Goal: Information Seeking & Learning: Learn about a topic

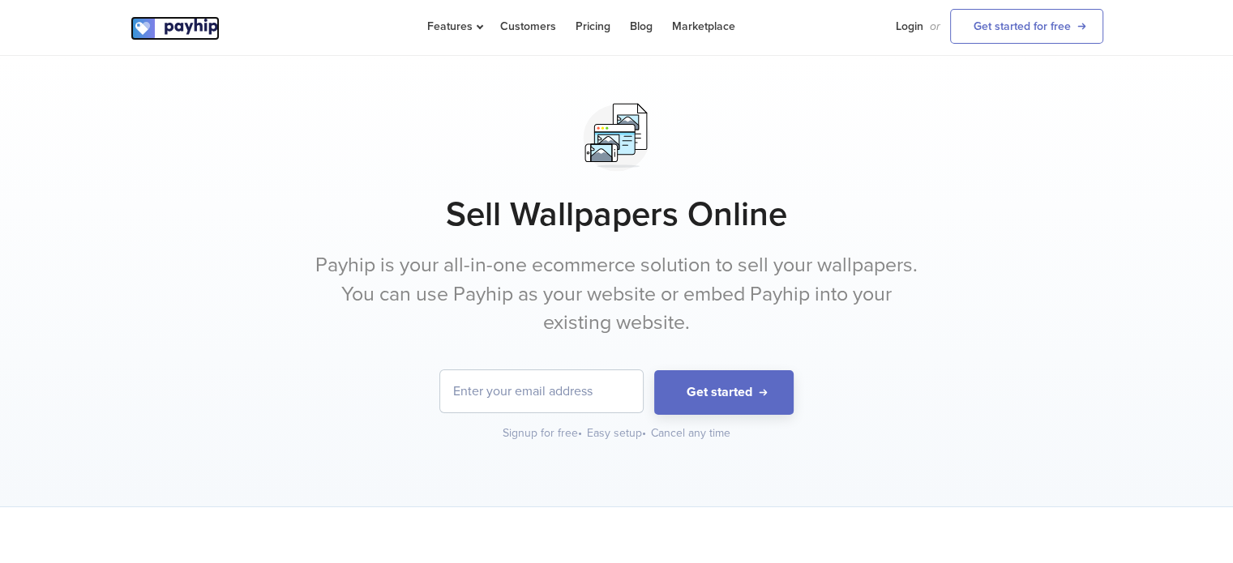
click at [191, 16] on img at bounding box center [175, 28] width 89 height 24
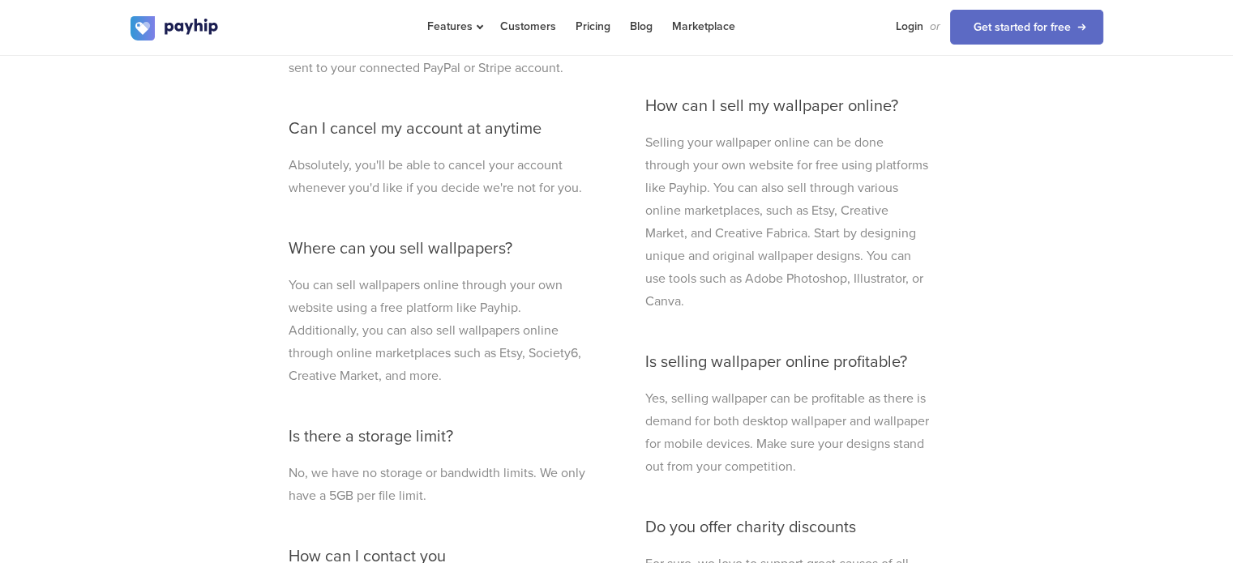
scroll to position [4557, 0]
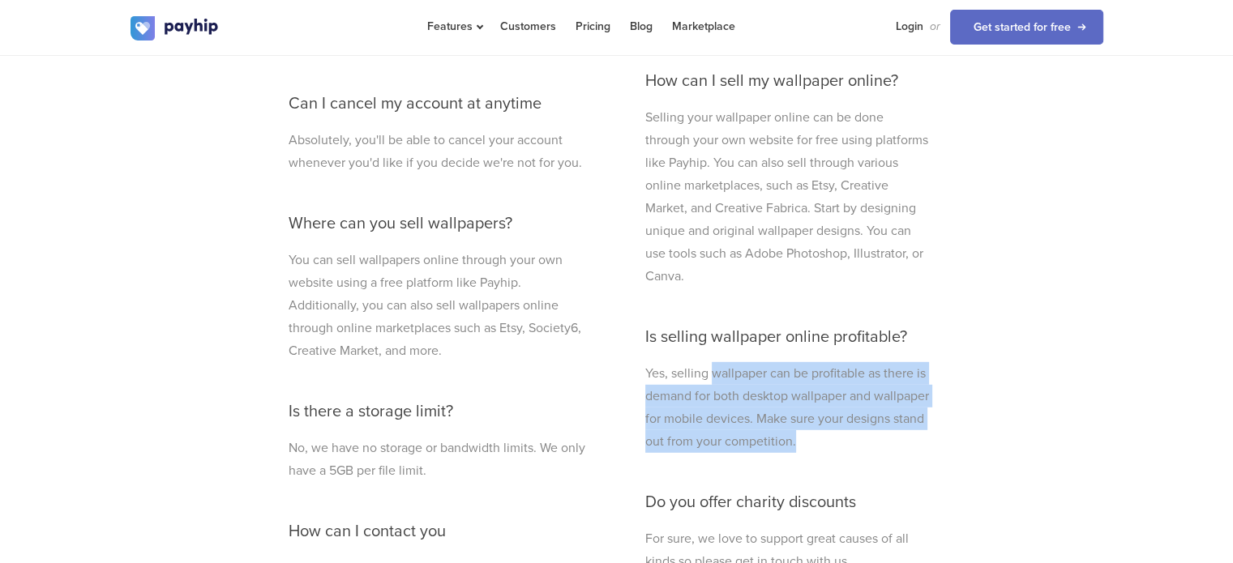
drag, startPoint x: 710, startPoint y: 365, endPoint x: 957, endPoint y: 446, distance: 259.4
click at [957, 446] on div "Frequently asked questions Useful things to know from our helpful customer supp…" at bounding box center [617, 364] width 973 height 1069
click at [933, 439] on div "What file formats do you support? We support ALL file formats. You can upload a…" at bounding box center [788, 378] width 310 height 884
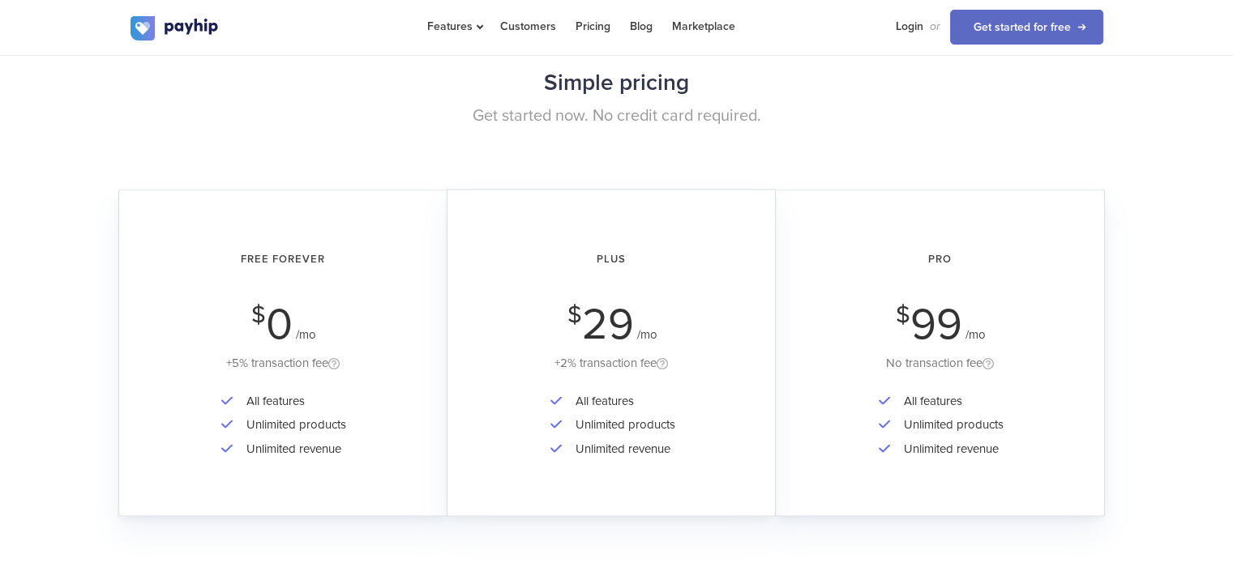
scroll to position [2854, 0]
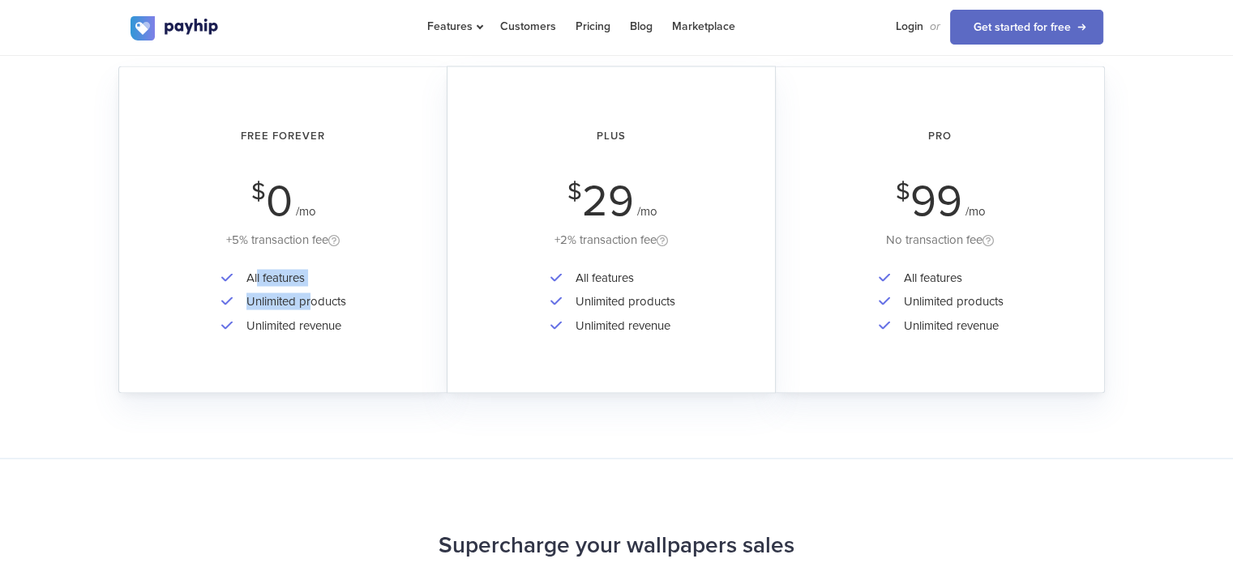
drag, startPoint x: 258, startPoint y: 269, endPoint x: 313, endPoint y: 310, distance: 68.9
click at [313, 310] on ul "All features Unlimited products Unlimited revenue" at bounding box center [282, 301] width 127 height 71
click at [363, 310] on div "All features Unlimited products Unlimited revenue" at bounding box center [283, 313] width 283 height 94
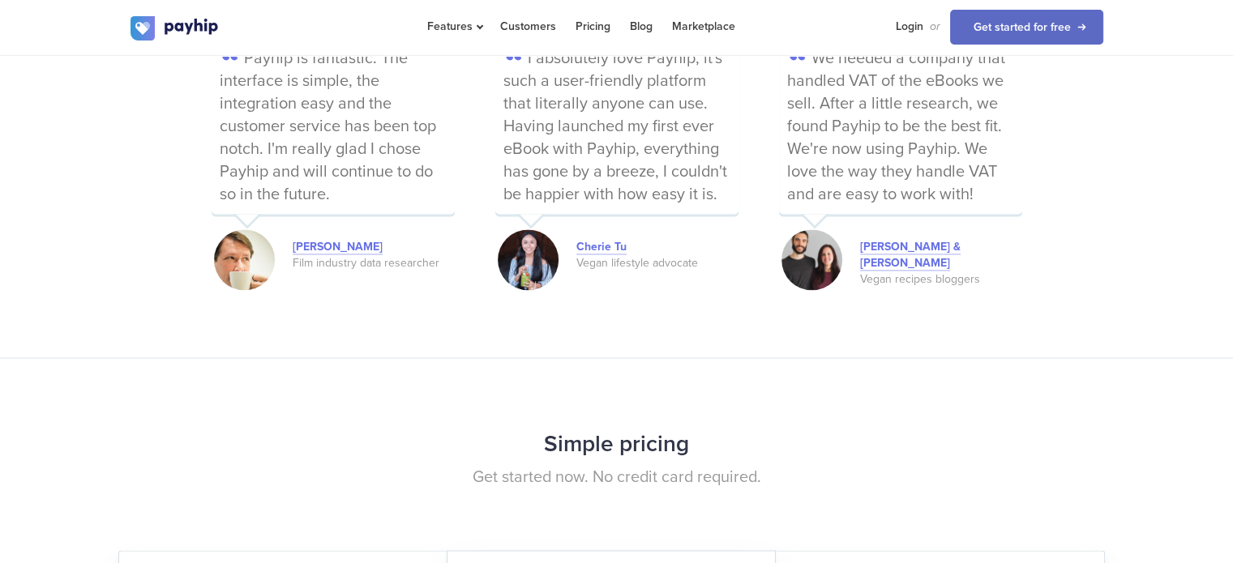
scroll to position [2206, 0]
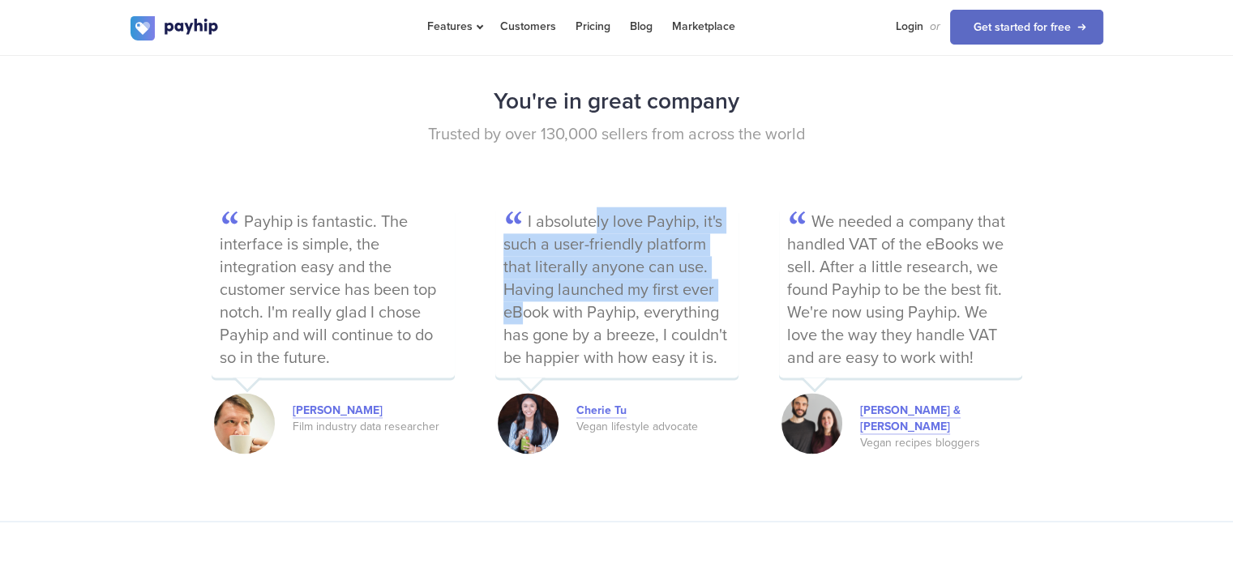
drag, startPoint x: 548, startPoint y: 220, endPoint x: 683, endPoint y: 298, distance: 156.2
click at [683, 298] on p "I absolutely love Payhip, it's such a user-friendly platform that literally any…" at bounding box center [616, 292] width 243 height 171
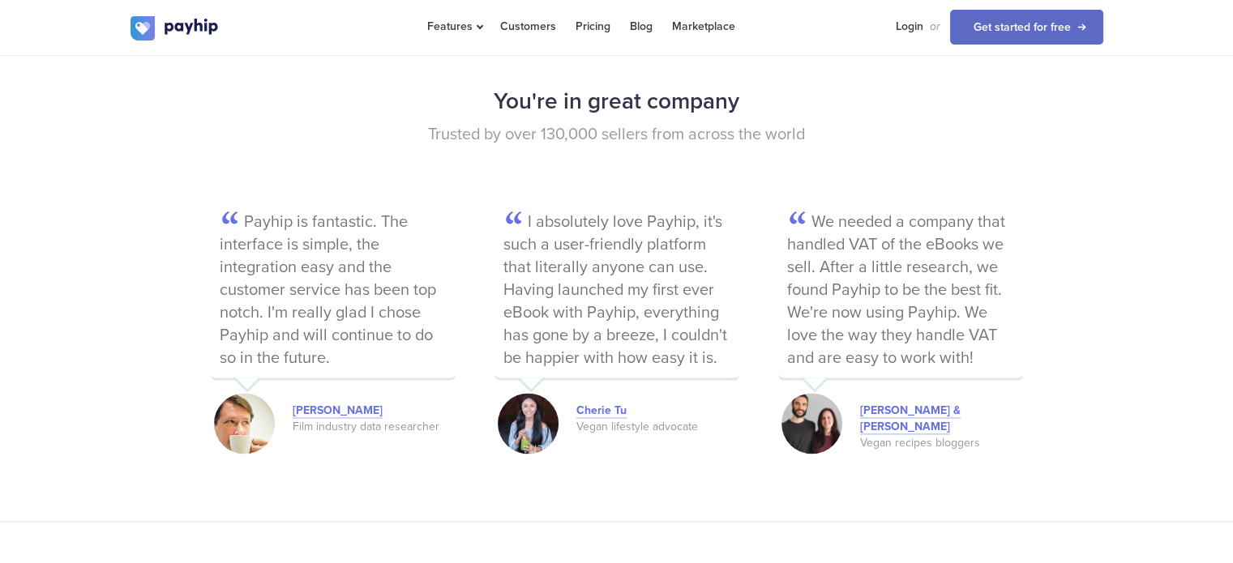
click at [683, 310] on p "I absolutely love Payhip, it's such a user-friendly platform that literally any…" at bounding box center [616, 292] width 243 height 171
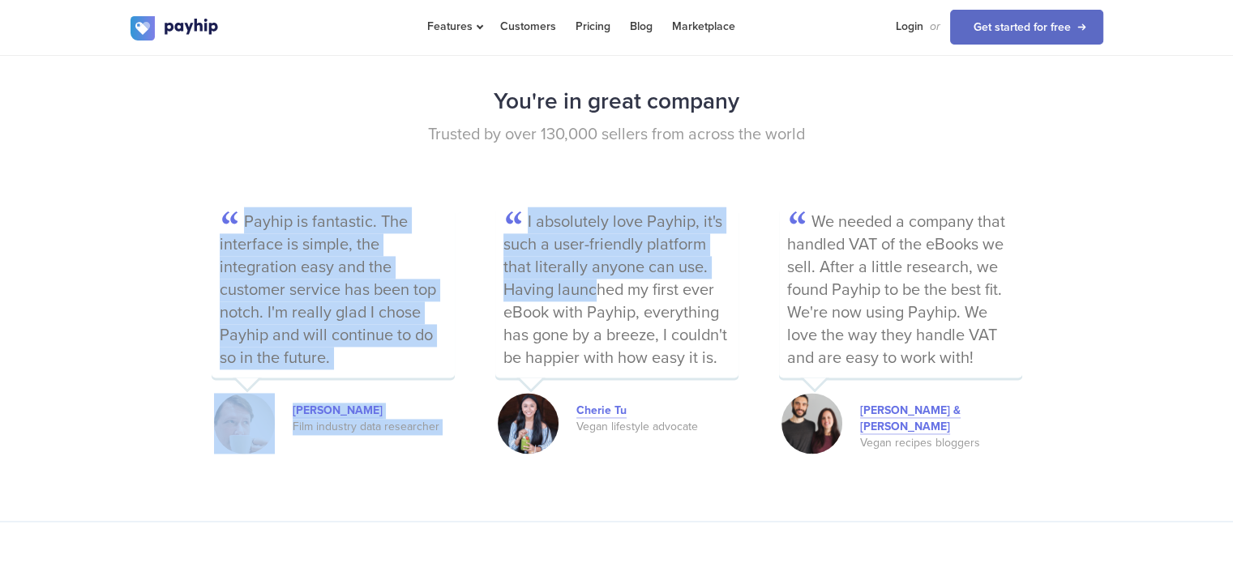
drag, startPoint x: 554, startPoint y: 291, endPoint x: 749, endPoint y: 353, distance: 205.1
click at [749, 353] on div "Payhip is fantastic. The interface is simple, the integration easy and the cust…" at bounding box center [617, 332] width 811 height 250
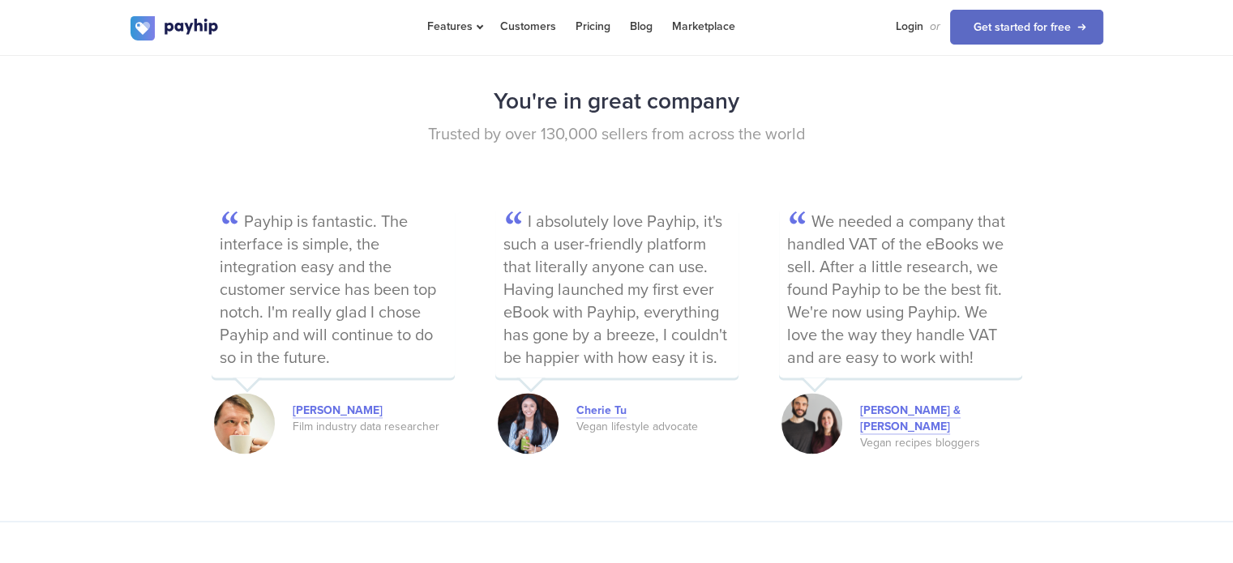
click at [710, 333] on p "I absolutely love Payhip, it's such a user-friendly platform that literally any…" at bounding box center [616, 292] width 243 height 171
drag, startPoint x: 606, startPoint y: 330, endPoint x: 623, endPoint y: 322, distance: 19.6
click at [623, 322] on p "I absolutely love Payhip, it's such a user-friendly platform that literally any…" at bounding box center [616, 292] width 243 height 171
click at [627, 330] on p "I absolutely love Payhip, it's such a user-friendly platform that literally any…" at bounding box center [616, 292] width 243 height 171
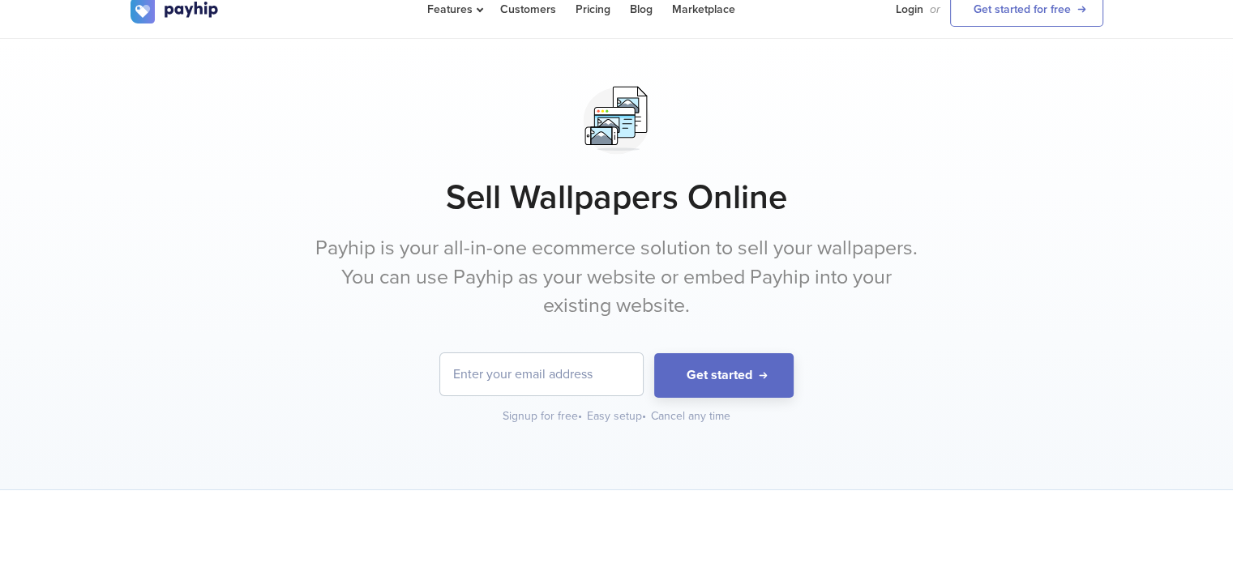
scroll to position [0, 0]
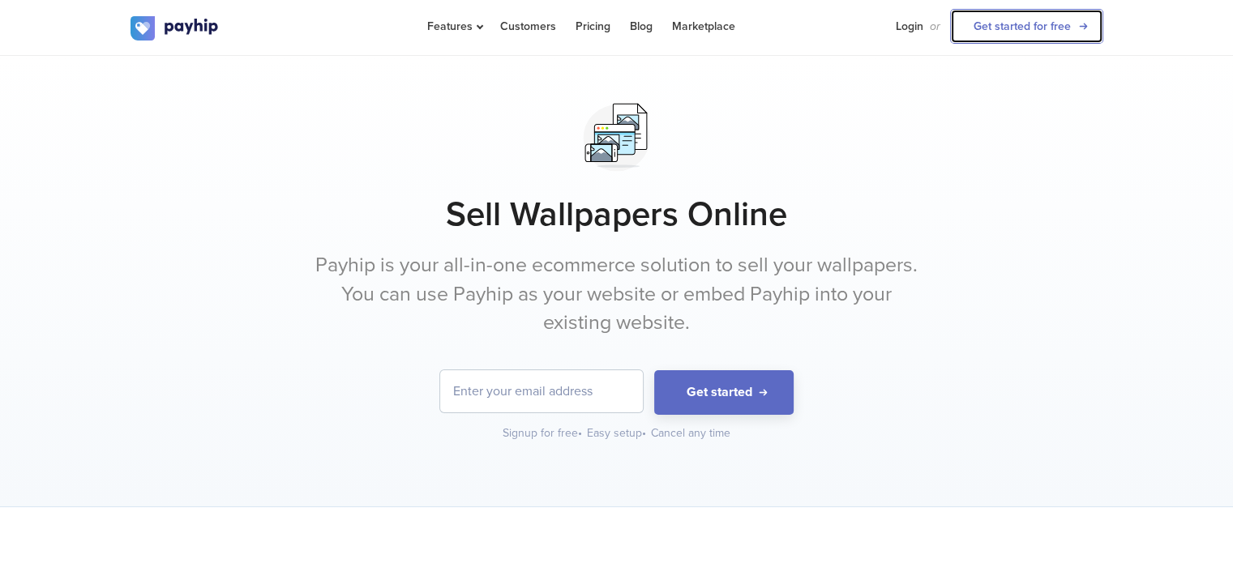
click at [1072, 35] on link "Get started for free" at bounding box center [1026, 26] width 153 height 35
